Goal: Check status: Check status

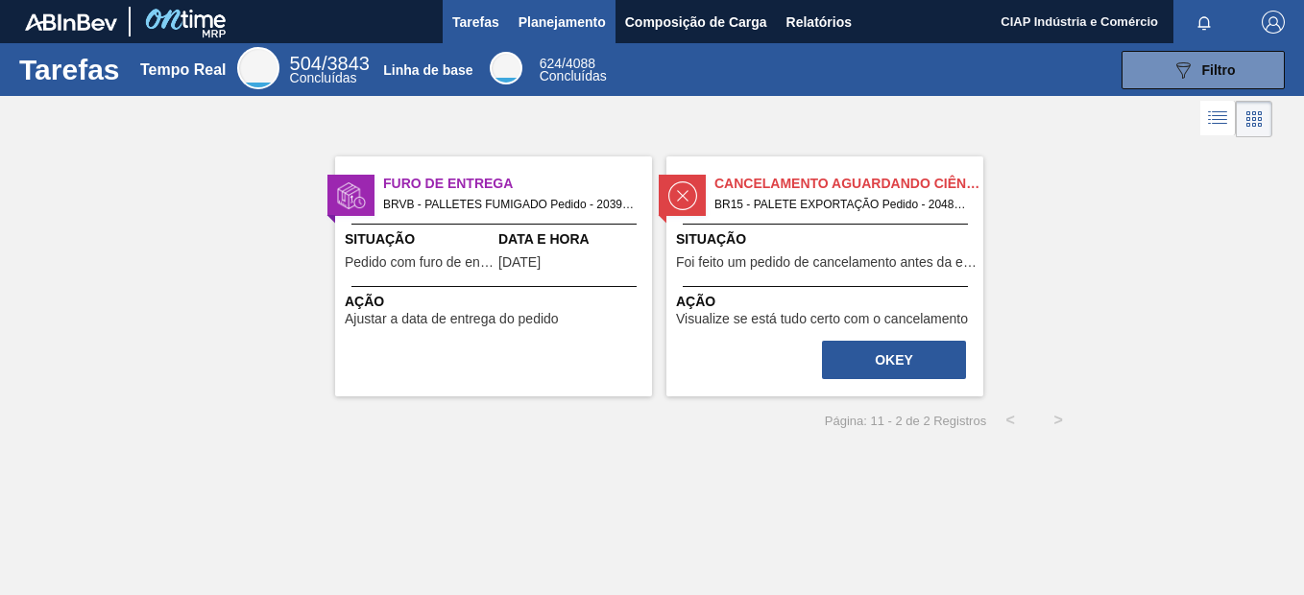
click at [545, 13] on span "Planejamento" at bounding box center [561, 22] width 87 height 23
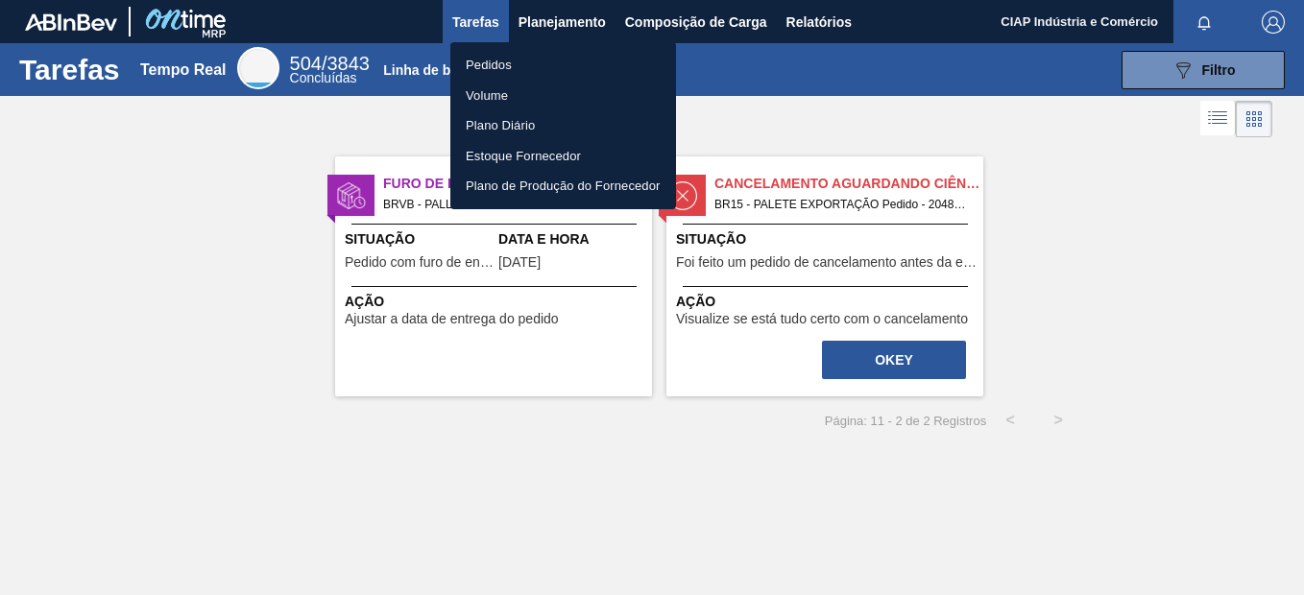
click at [491, 63] on li "Pedidos" at bounding box center [563, 65] width 226 height 31
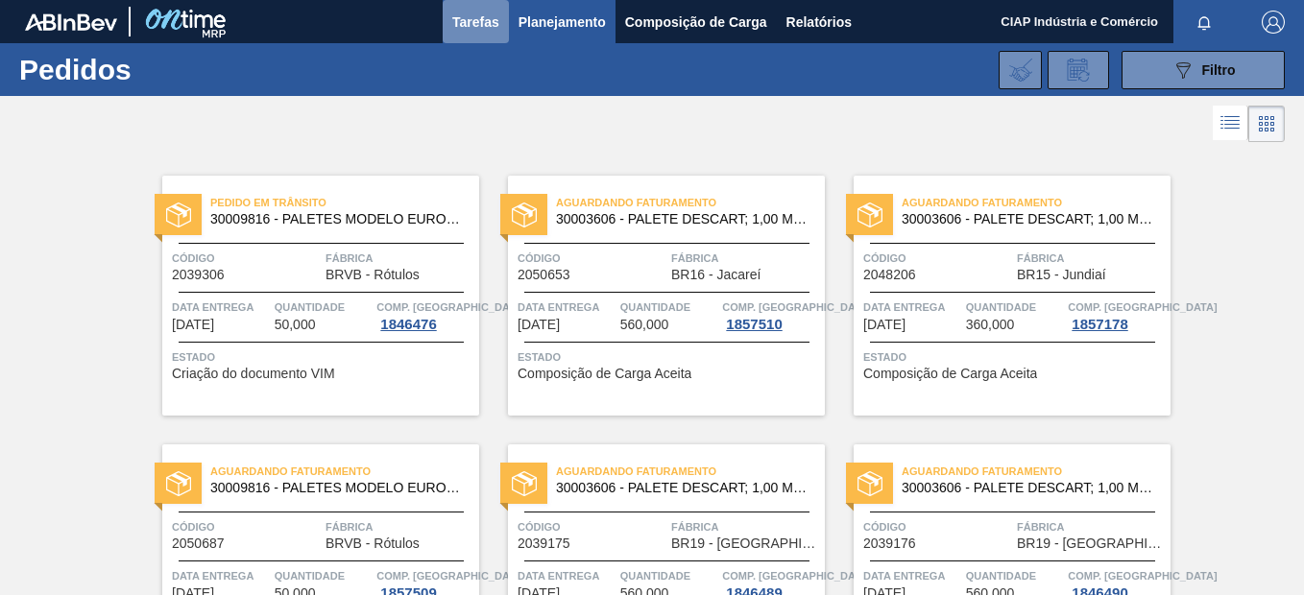
click at [468, 19] on span "Tarefas" at bounding box center [475, 22] width 47 height 23
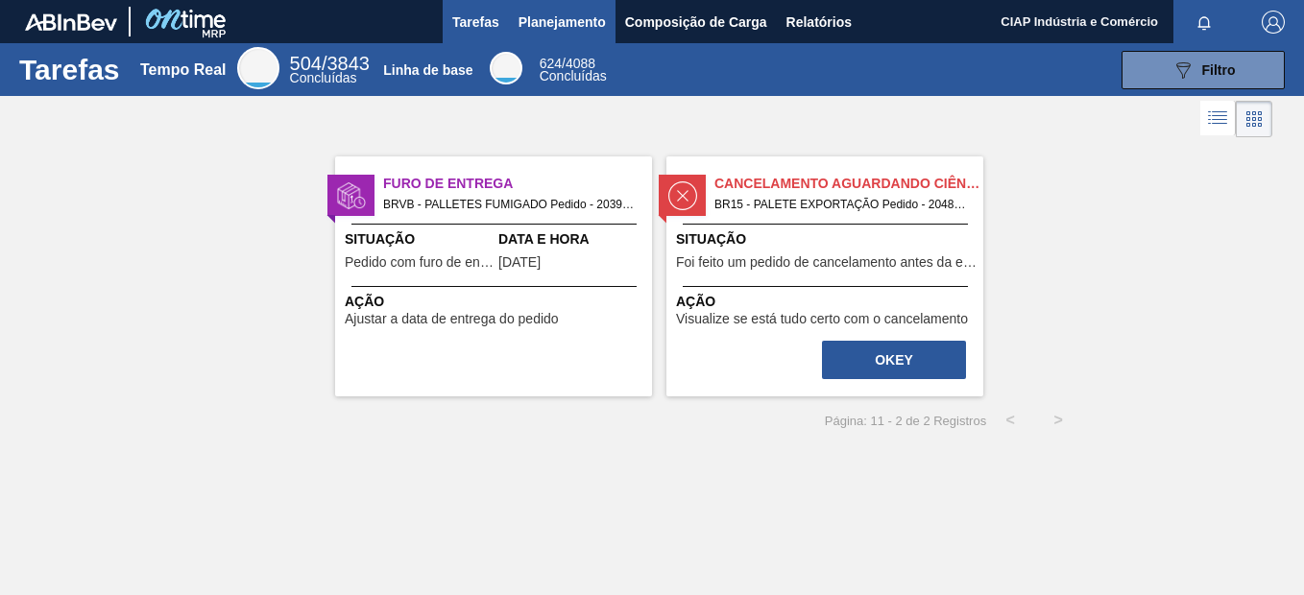
click at [569, 17] on span "Planejamento" at bounding box center [561, 22] width 87 height 23
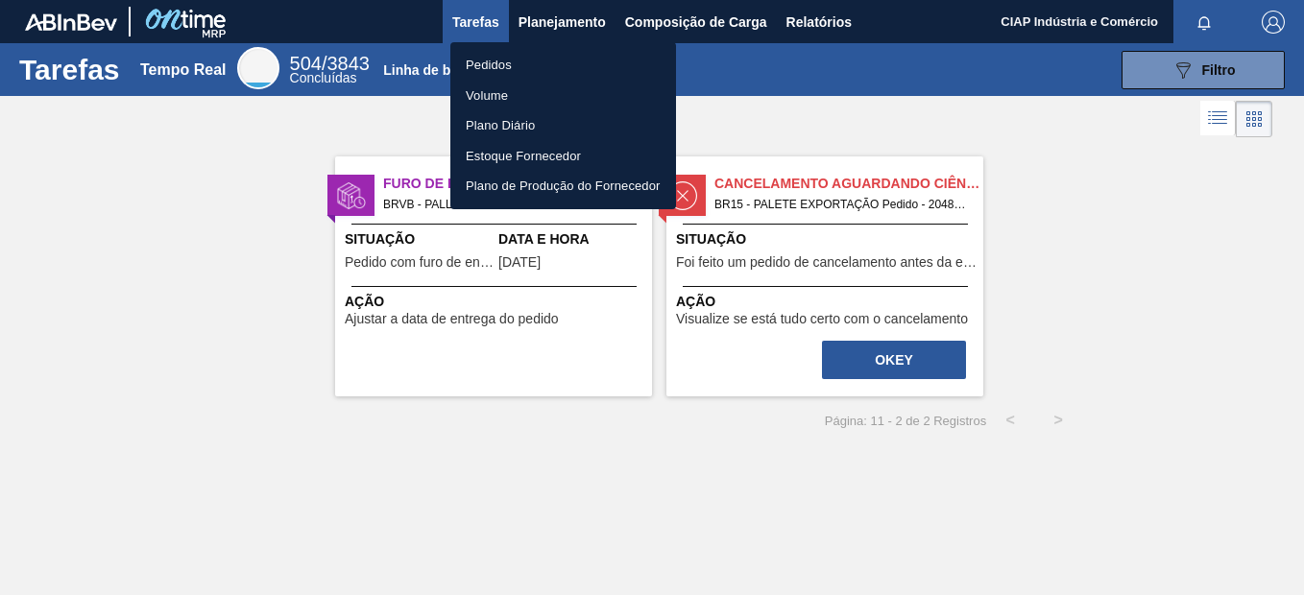
click at [487, 56] on li "Pedidos" at bounding box center [563, 65] width 226 height 31
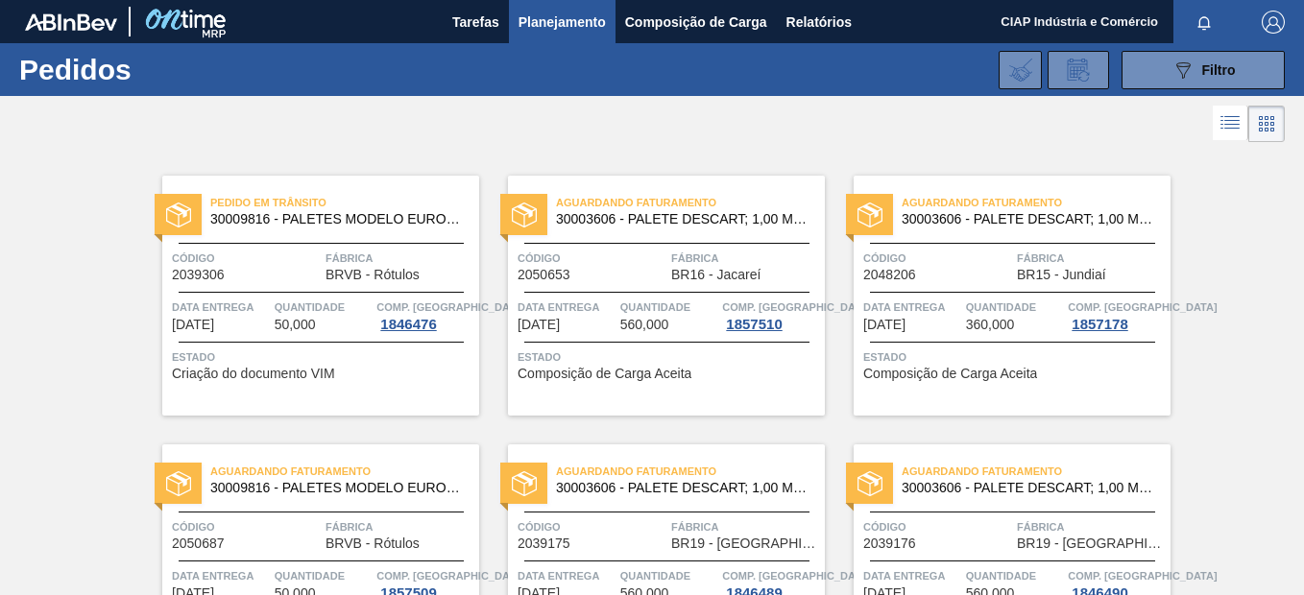
click at [358, 309] on span "Quantidade" at bounding box center [324, 307] width 98 height 19
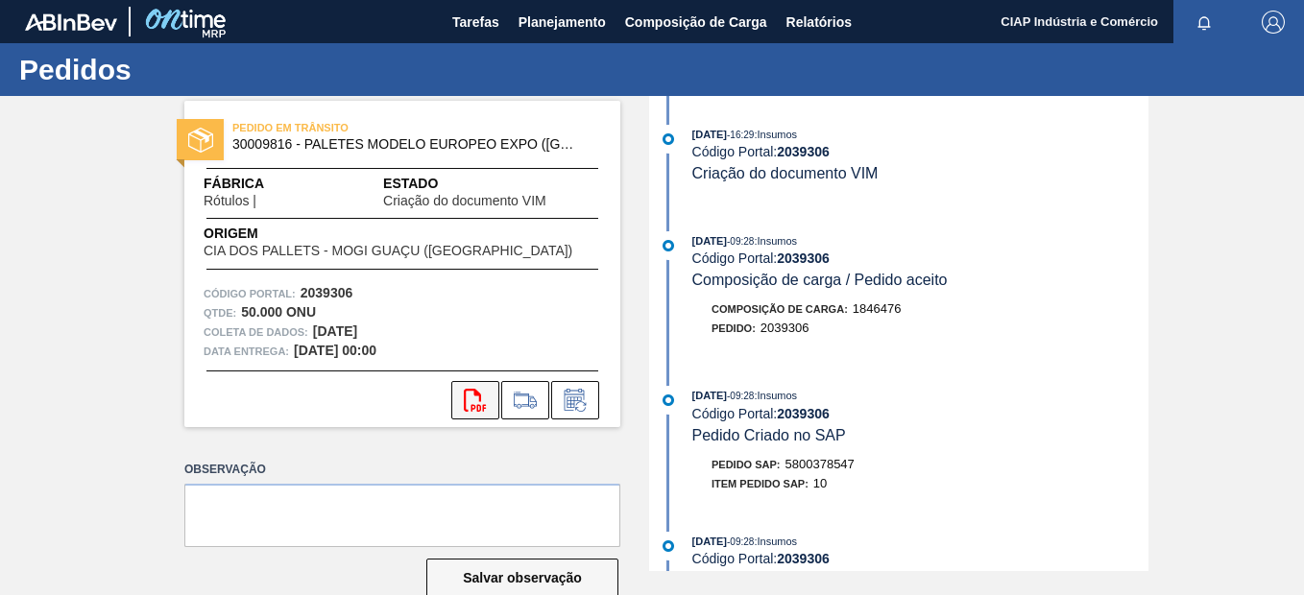
click at [469, 397] on icon "svg{fill:#ff0000}" at bounding box center [475, 400] width 23 height 23
click at [683, 26] on span "Composição de Carga" at bounding box center [696, 22] width 142 height 23
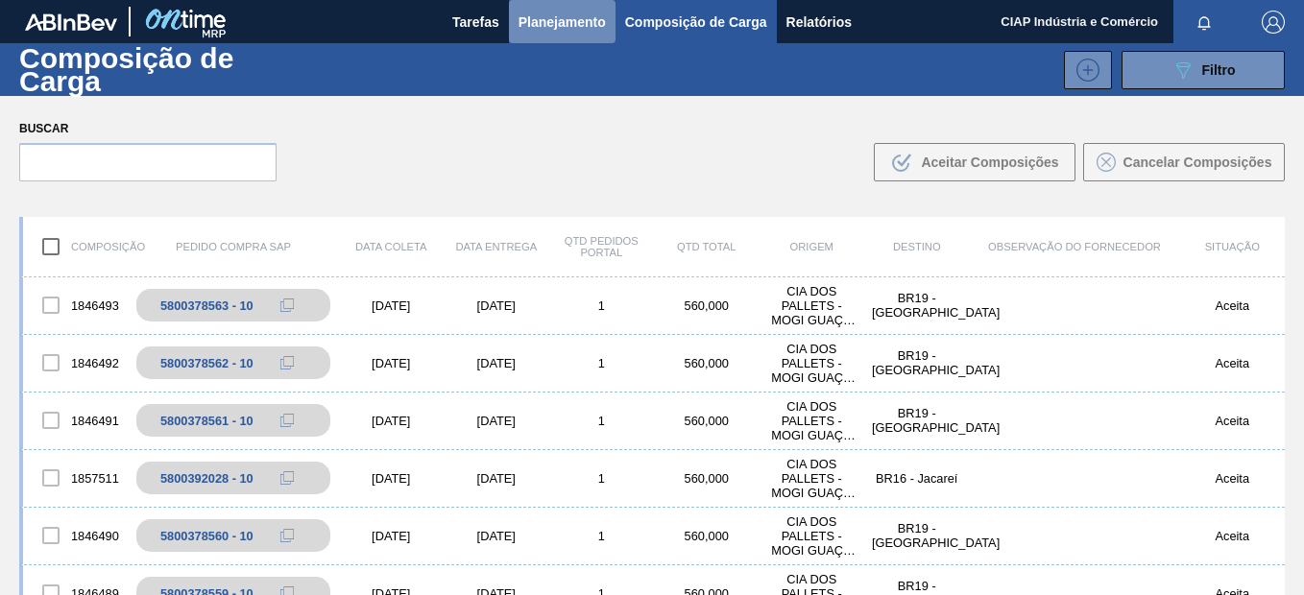
click at [567, 20] on span "Planejamento" at bounding box center [561, 22] width 87 height 23
